Goal: Information Seeking & Learning: Learn about a topic

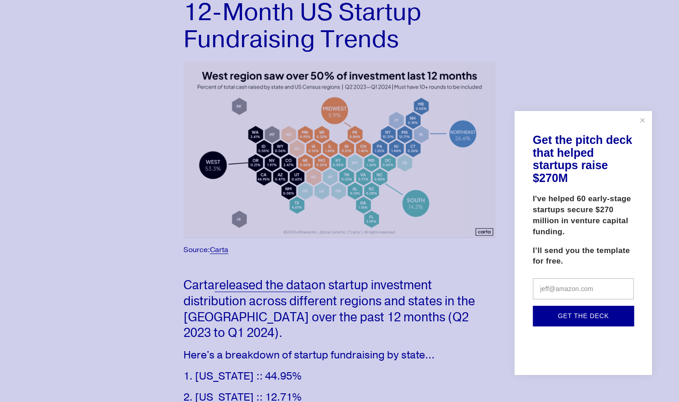
scroll to position [92, 0]
click at [648, 121] on link "Close" at bounding box center [643, 120] width 16 height 16
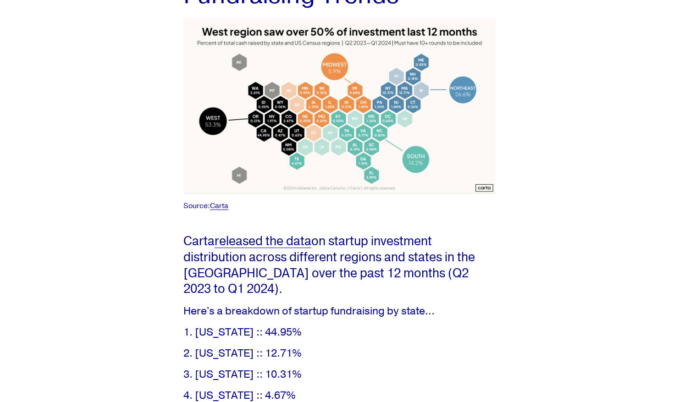
scroll to position [138, 0]
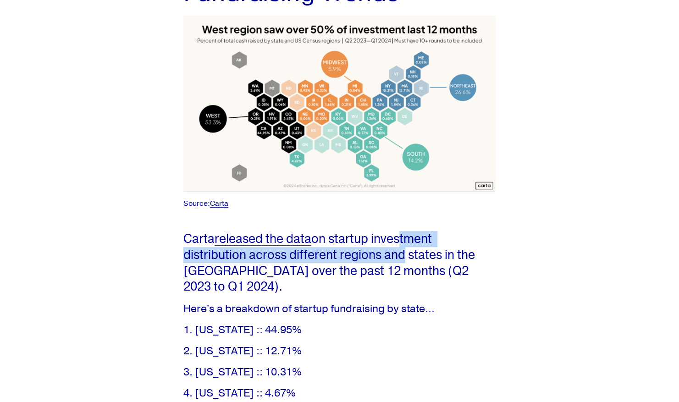
click at [401, 259] on p "Carta released the data on startup investment distribution across different reg…" at bounding box center [339, 263] width 312 height 64
drag, startPoint x: 401, startPoint y: 259, endPoint x: 392, endPoint y: 263, distance: 10.7
click at [401, 260] on p "Carta released the data on startup investment distribution across different reg…" at bounding box center [339, 263] width 312 height 64
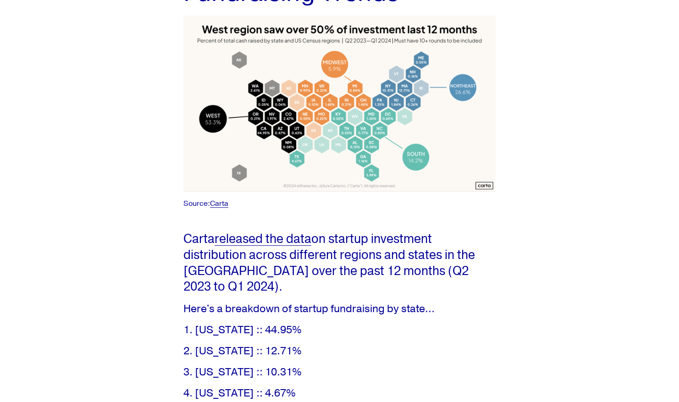
click at [346, 265] on p "Carta released the data on startup investment distribution across different reg…" at bounding box center [339, 263] width 312 height 64
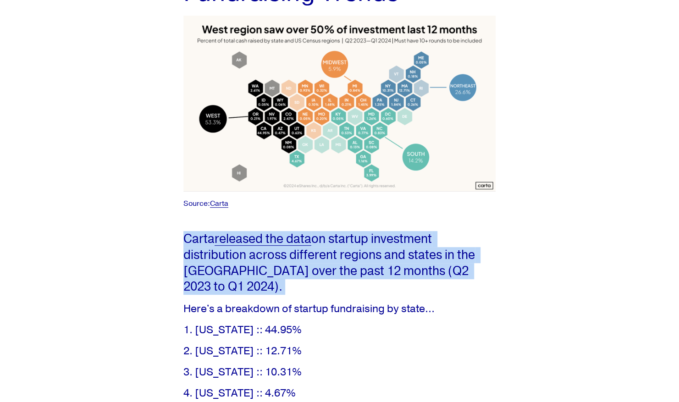
click at [346, 265] on p "Carta released the data on startup investment distribution across different reg…" at bounding box center [339, 263] width 312 height 64
drag, startPoint x: 346, startPoint y: 265, endPoint x: 243, endPoint y: 256, distance: 104.0
click at [243, 256] on p "Carta released the data on startup investment distribution across different reg…" at bounding box center [339, 263] width 312 height 64
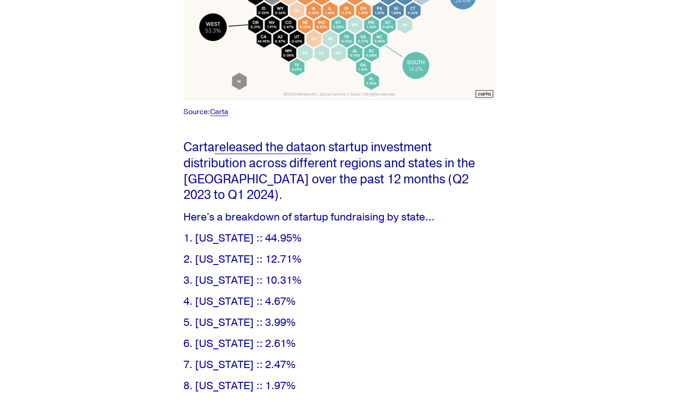
click at [353, 232] on p "1. [US_STATE] :: 44.95%" at bounding box center [339, 239] width 312 height 14
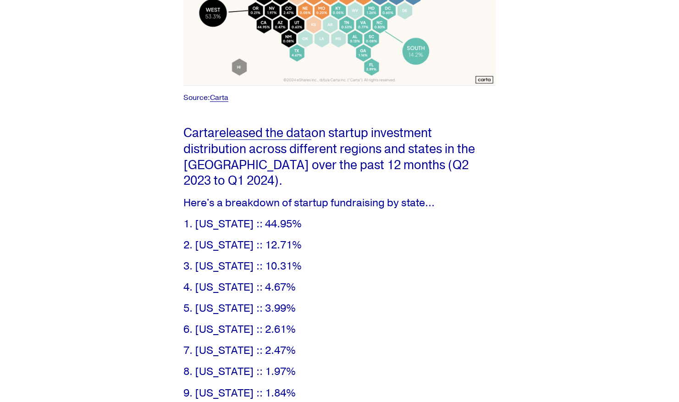
scroll to position [193, 0]
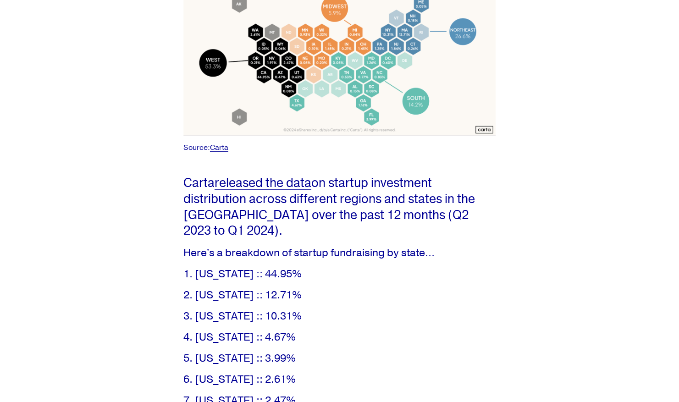
click at [249, 180] on link "released the data" at bounding box center [263, 183] width 97 height 16
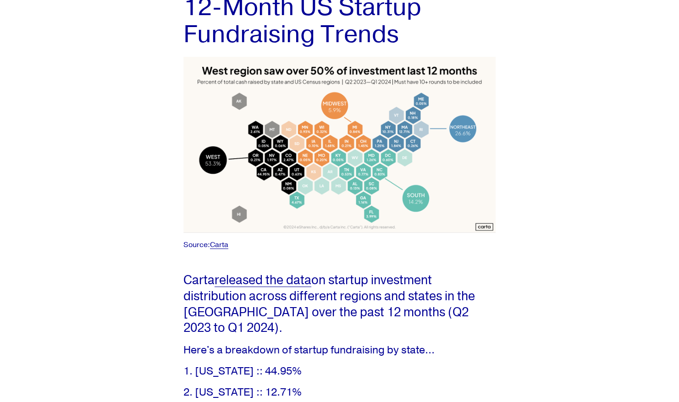
scroll to position [10, 0]
